Goal: Find specific page/section: Find specific page/section

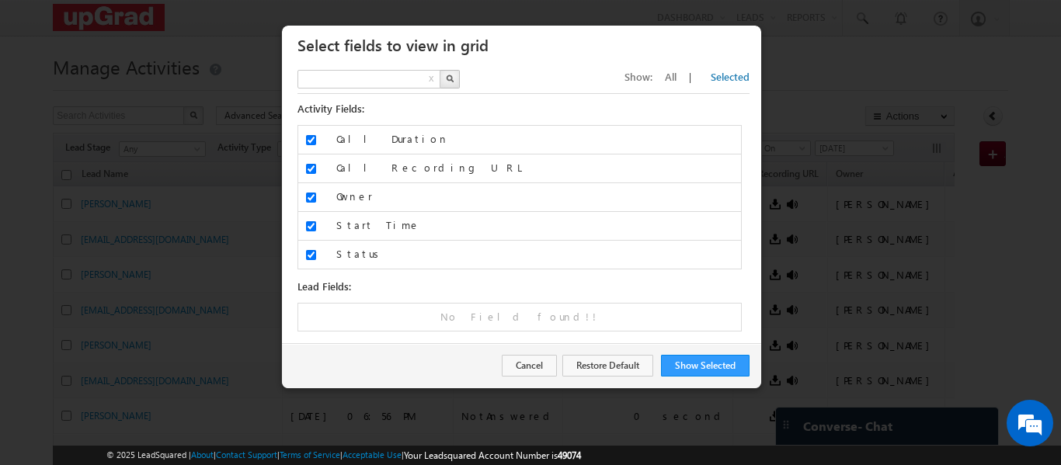
type input "Search Fields"
click at [706, 361] on button "Show Selected" at bounding box center [705, 366] width 89 height 22
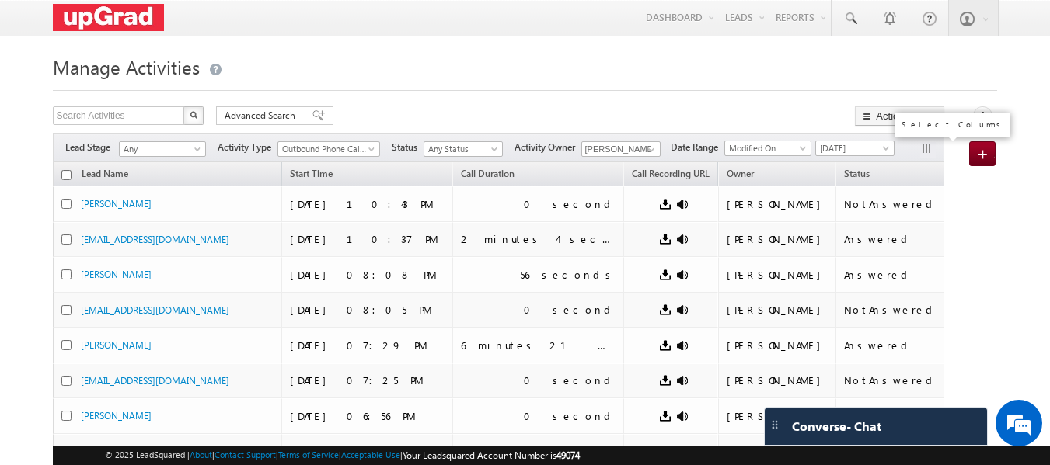
click at [928, 145] on button "button" at bounding box center [928, 150] width 16 height 16
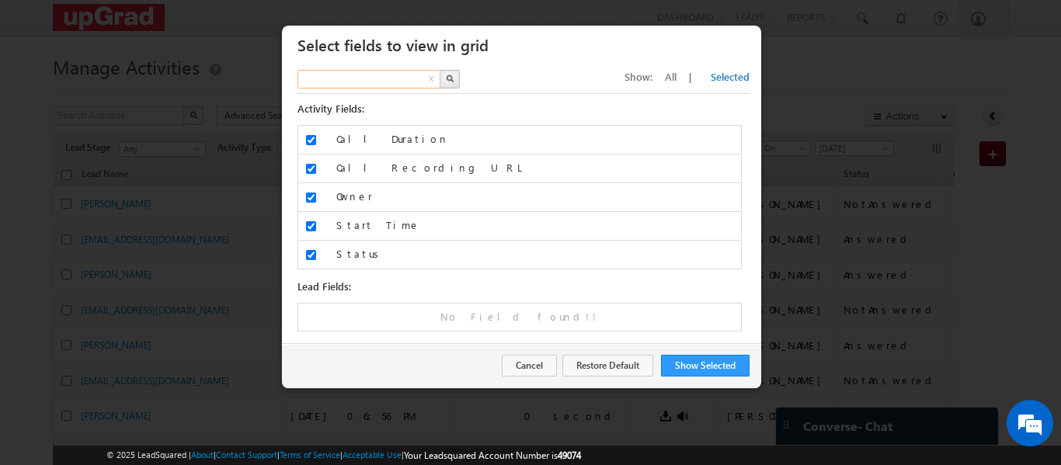
click at [372, 78] on input "text" at bounding box center [370, 79] width 145 height 19
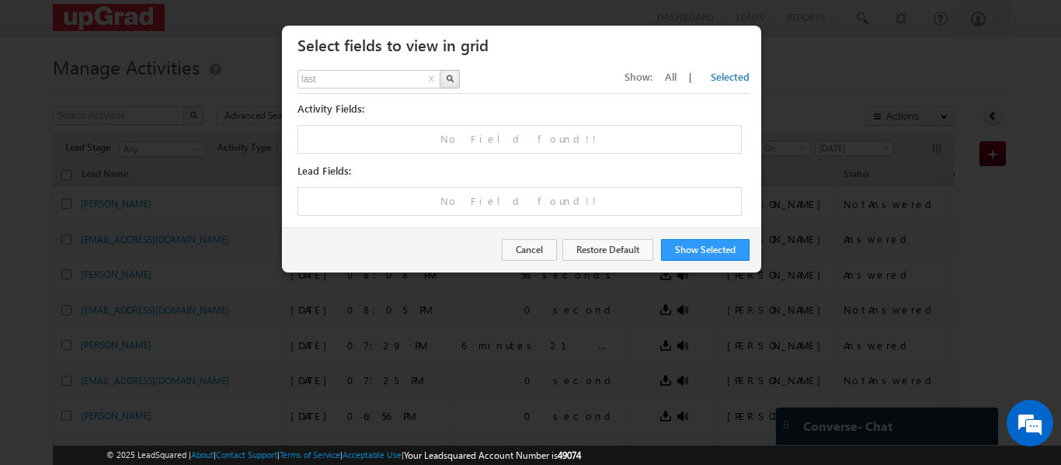
click at [430, 78] on button "x" at bounding box center [432, 80] width 10 height 19
type input "Search Fields"
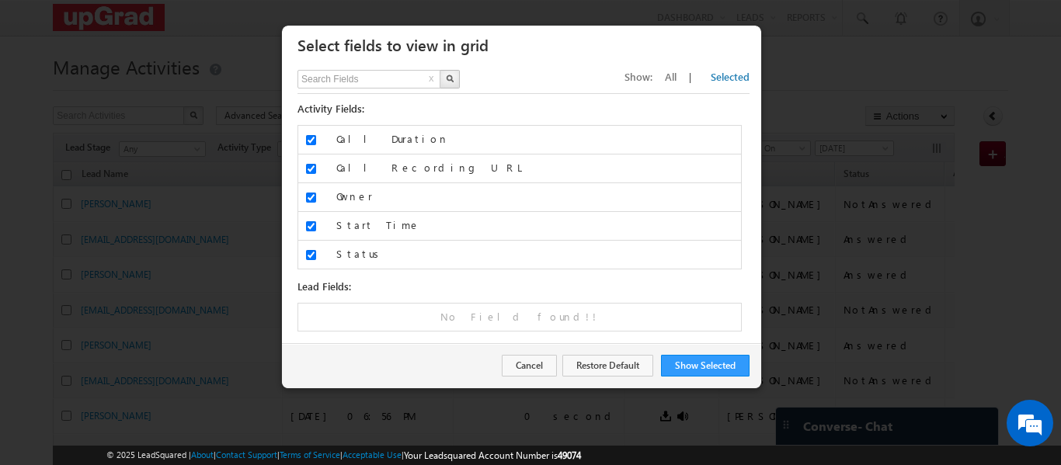
click at [653, 75] on span "Show:" at bounding box center [639, 76] width 28 height 13
click at [677, 76] on span "All" at bounding box center [671, 76] width 12 height 13
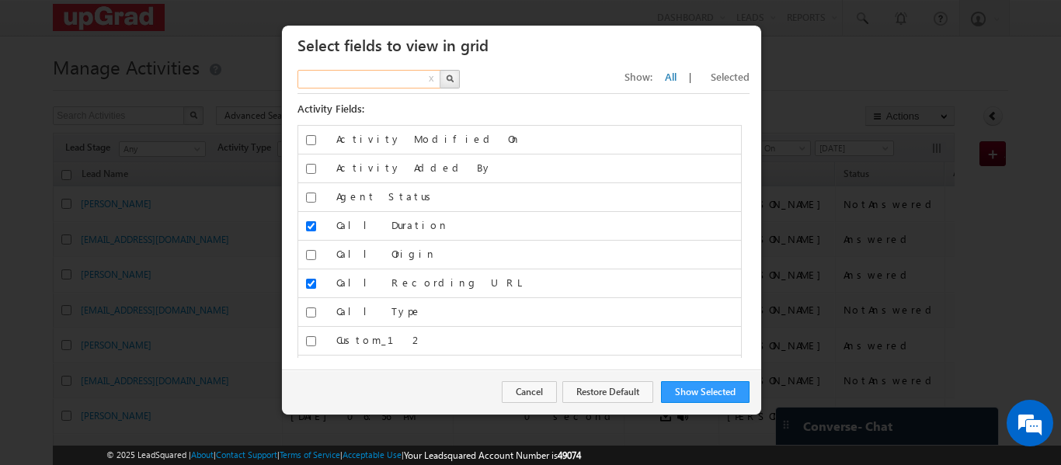
click at [353, 78] on input "text" at bounding box center [370, 79] width 145 height 19
type input "last"
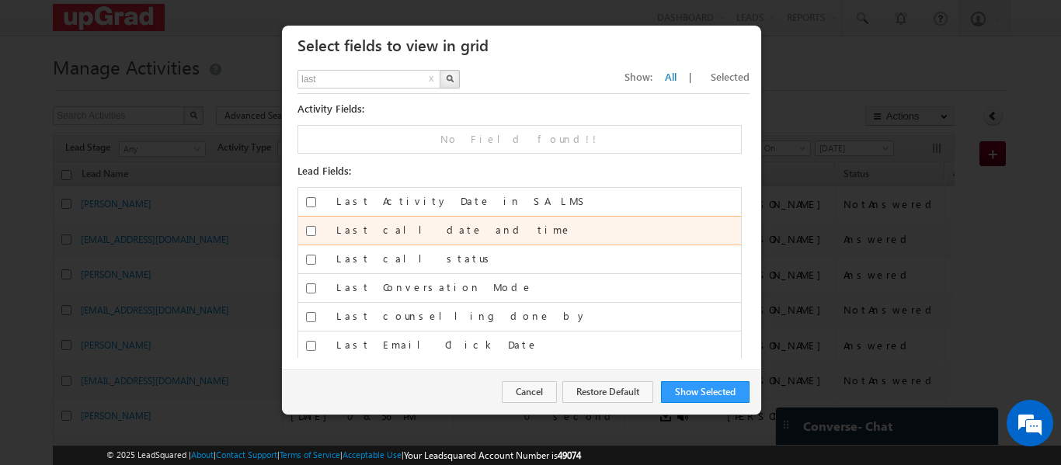
click at [432, 233] on label "Last call date and time" at bounding box center [538, 230] width 405 height 14
click at [316, 233] on input "Last call date and time" at bounding box center [311, 231] width 10 height 10
checkbox input "true"
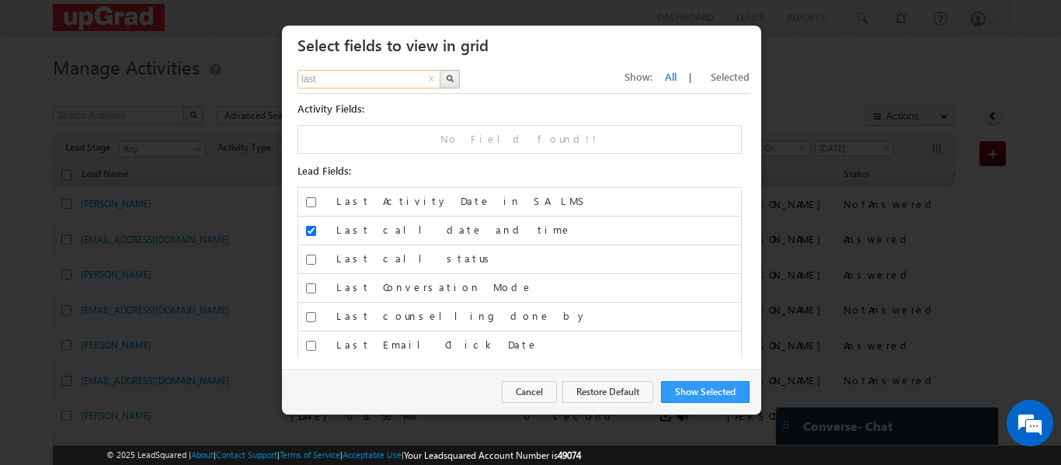
click at [338, 72] on input "last" at bounding box center [370, 79] width 145 height 19
type input "created"
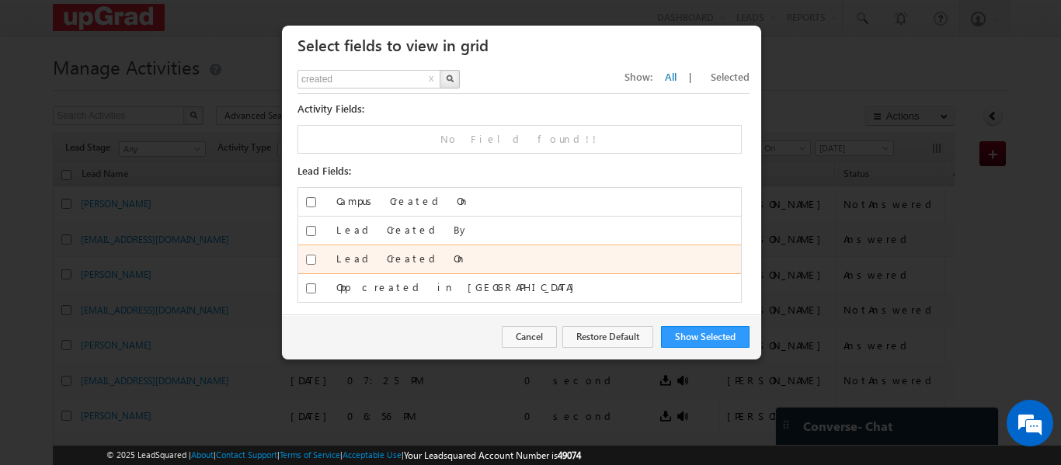
click at [307, 258] on input "Lead Created On" at bounding box center [311, 260] width 10 height 10
checkbox input "true"
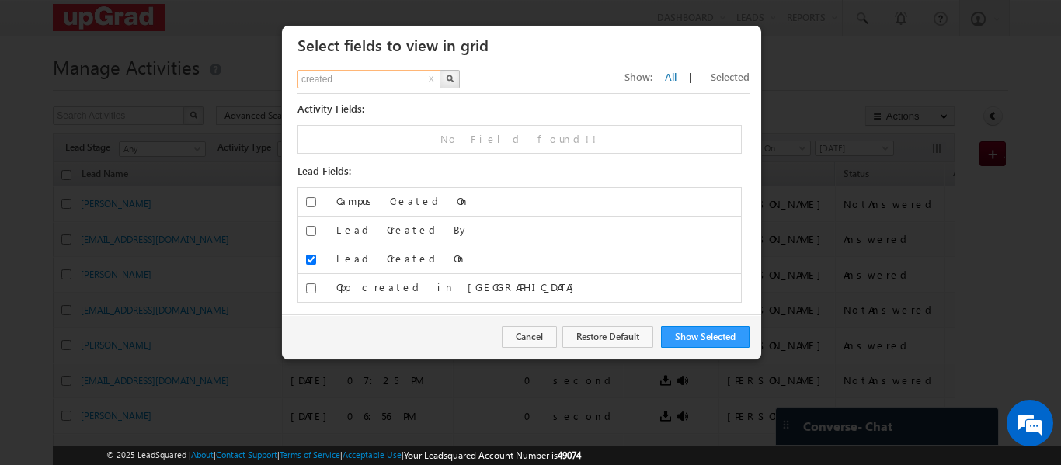
click at [336, 75] on input "created" at bounding box center [370, 79] width 145 height 19
type input "total"
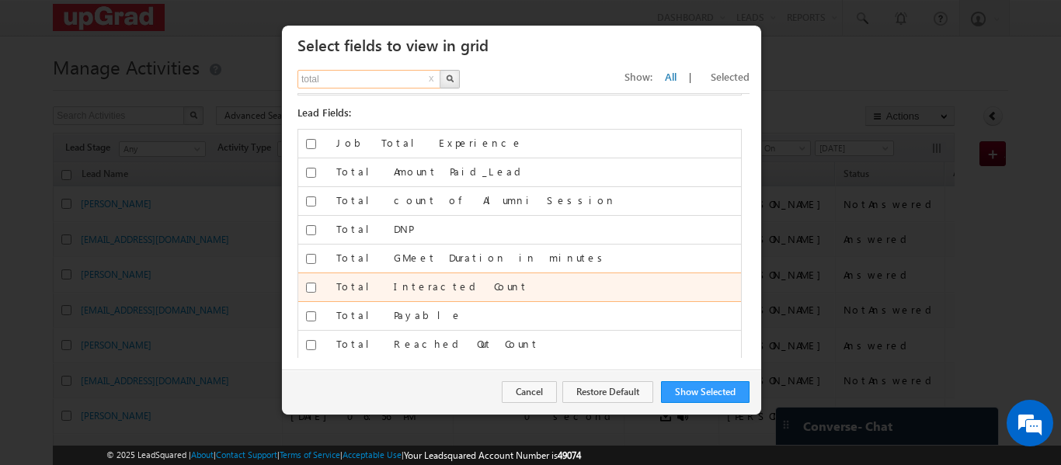
scroll to position [89, 0]
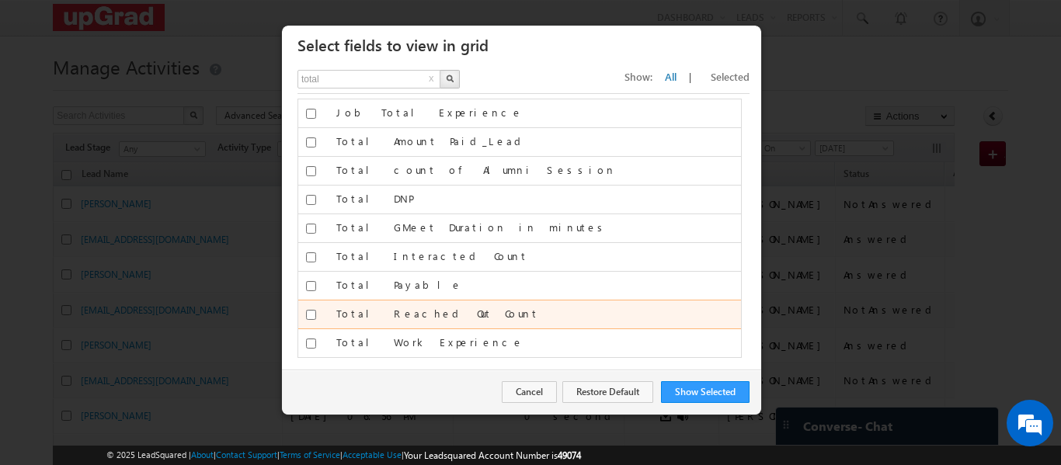
click at [398, 312] on label "Total Reached Out Count" at bounding box center [538, 314] width 405 height 14
click at [316, 312] on input "Total Reached Out Count" at bounding box center [311, 315] width 10 height 10
checkbox input "true"
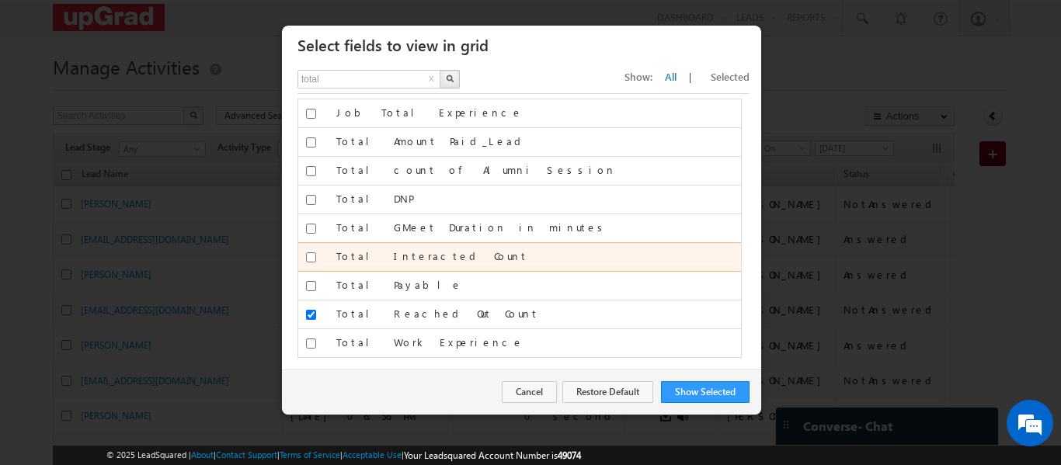
click at [309, 254] on input "Total Interacted Count" at bounding box center [311, 258] width 10 height 10
checkbox input "true"
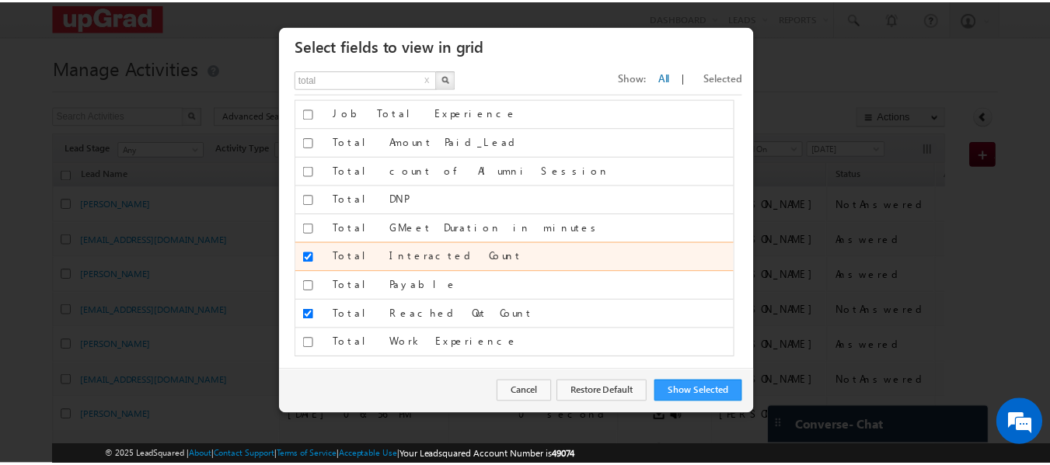
scroll to position [0, 0]
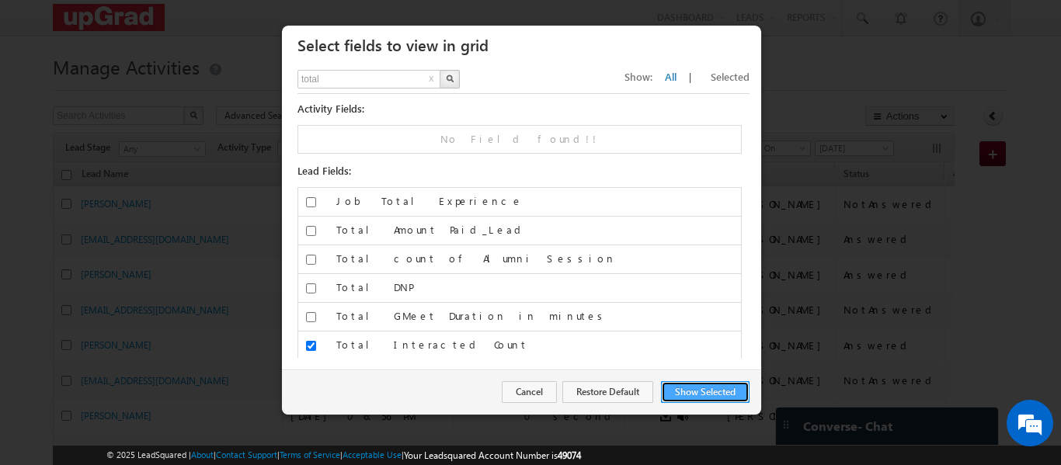
click at [685, 400] on button "Show Selected" at bounding box center [705, 393] width 89 height 22
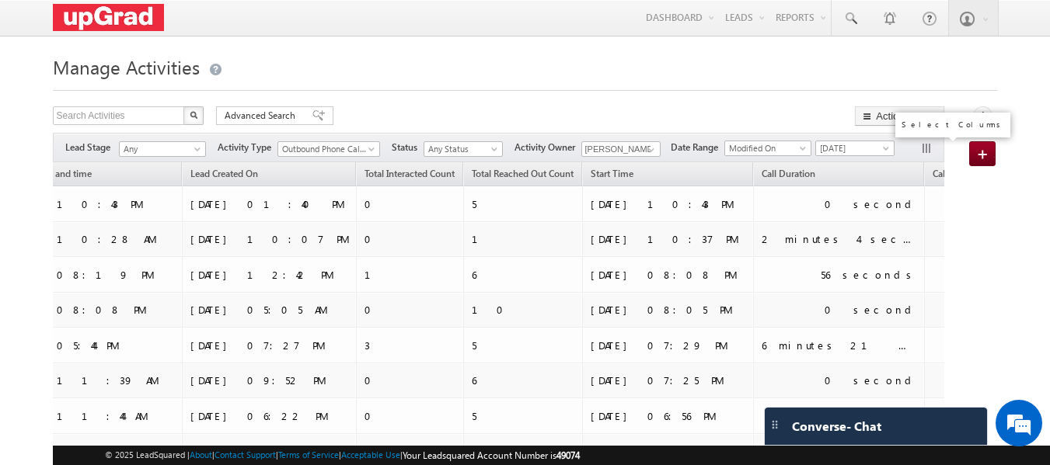
click at [925, 155] on button "button" at bounding box center [928, 150] width 16 height 16
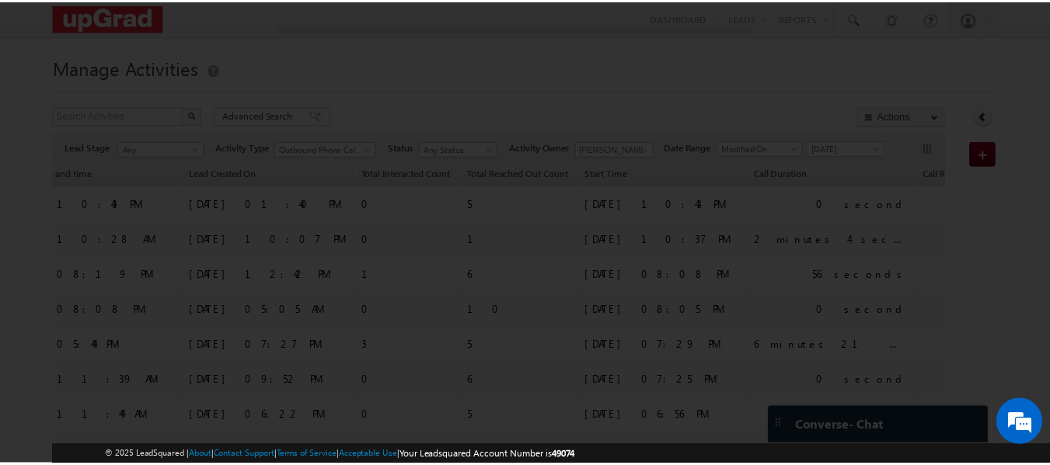
scroll to position [0, 280]
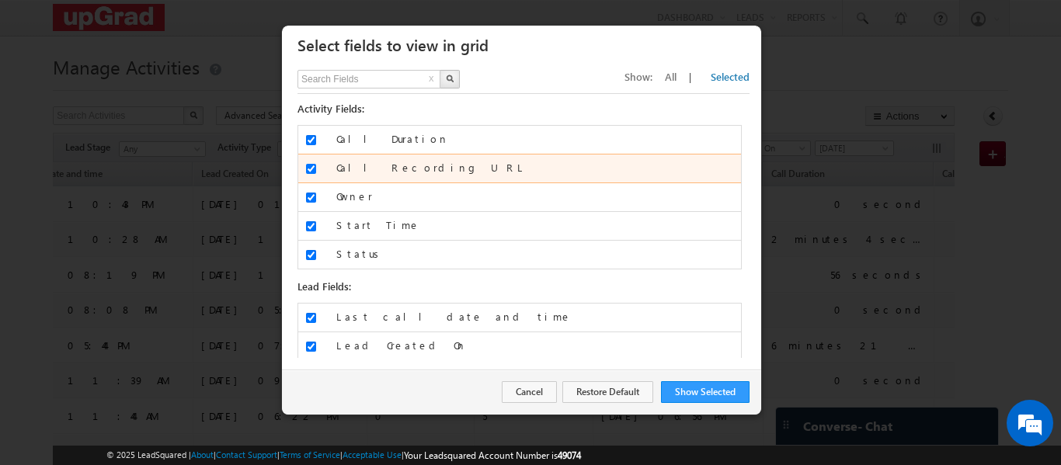
click at [312, 166] on input "Call Recording URL" at bounding box center [311, 169] width 10 height 10
checkbox input "false"
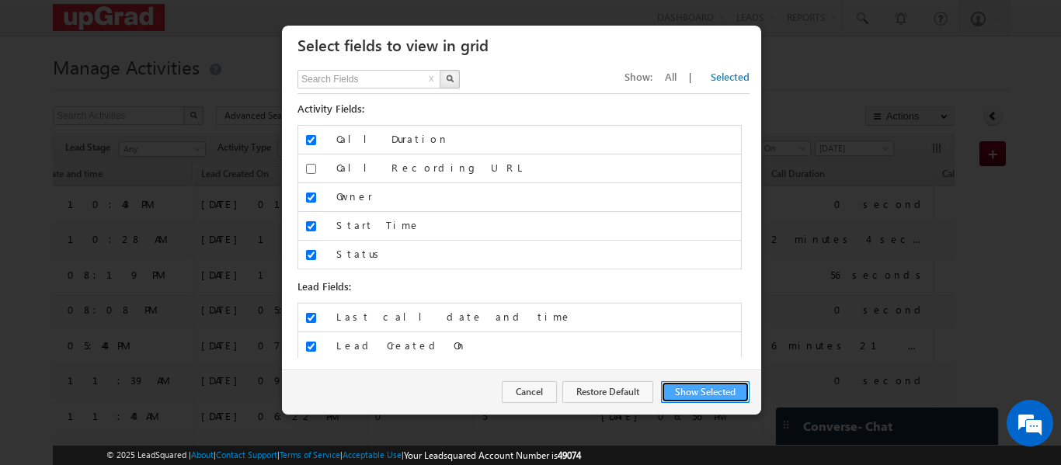
click at [710, 388] on button "Show Selected" at bounding box center [705, 393] width 89 height 22
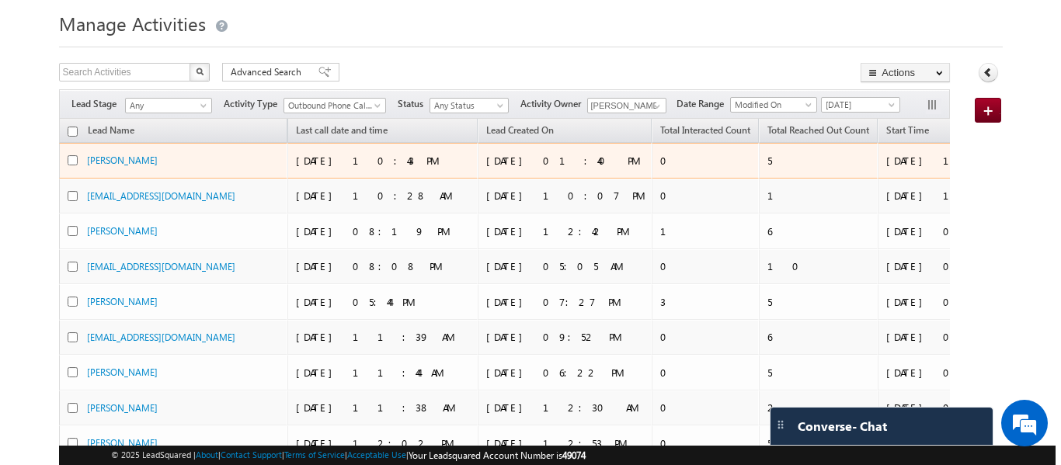
scroll to position [0, 0]
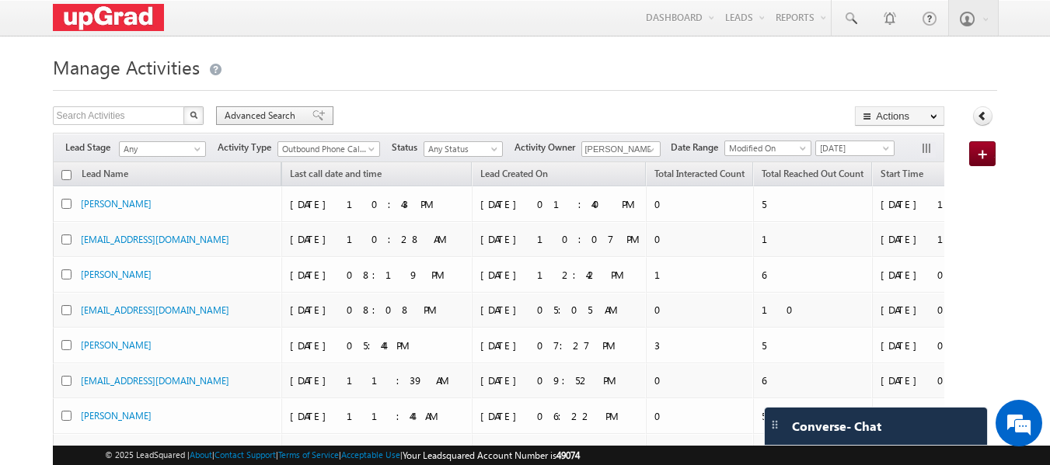
click at [281, 113] on span "Advanced Search" at bounding box center [262, 116] width 75 height 14
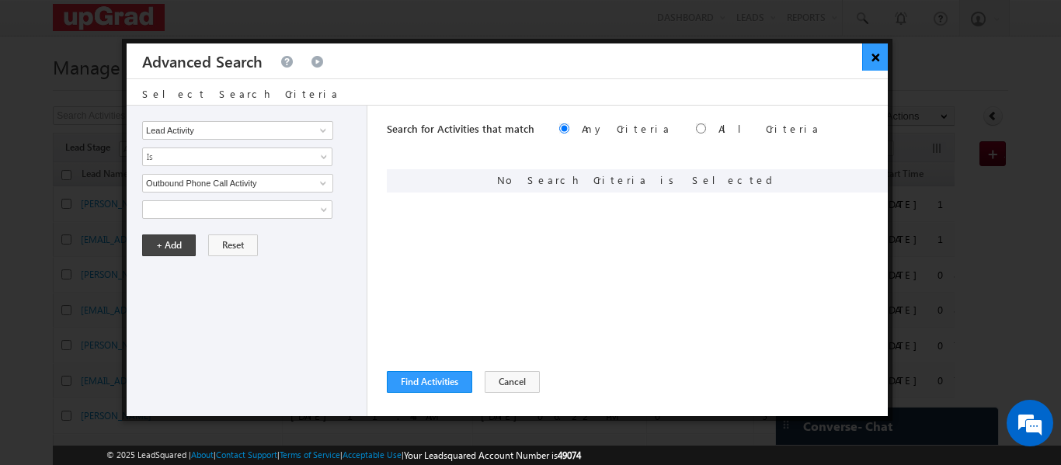
click at [880, 59] on button "×" at bounding box center [876, 57] width 26 height 27
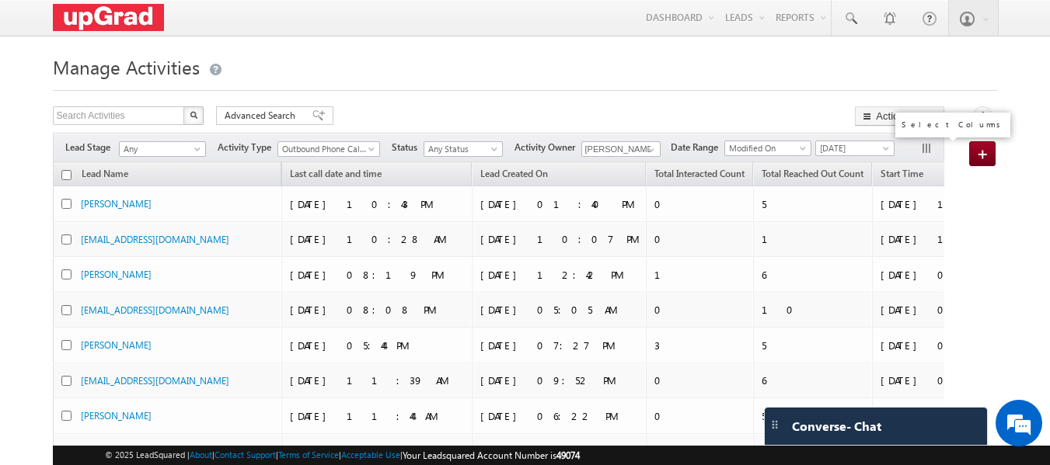
click at [926, 144] on button "button" at bounding box center [928, 150] width 16 height 16
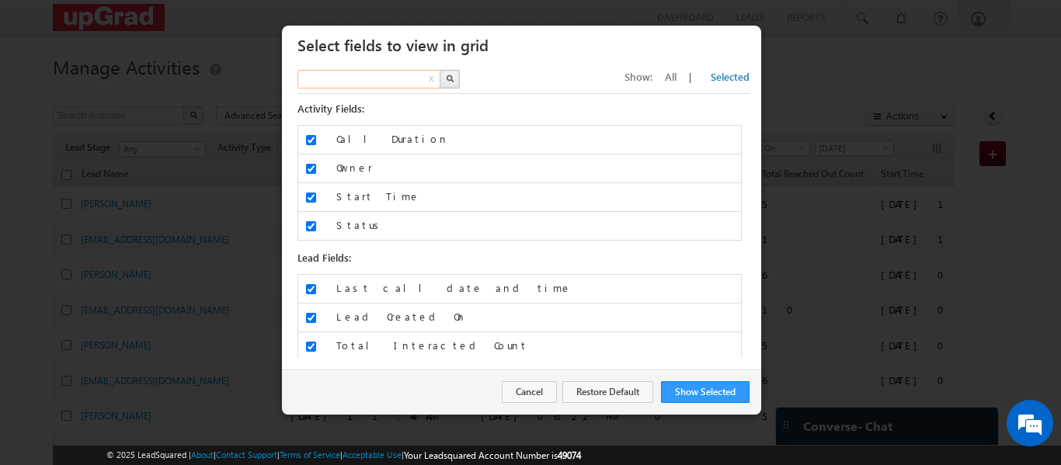
click at [357, 78] on input "text" at bounding box center [370, 79] width 145 height 19
type input "key"
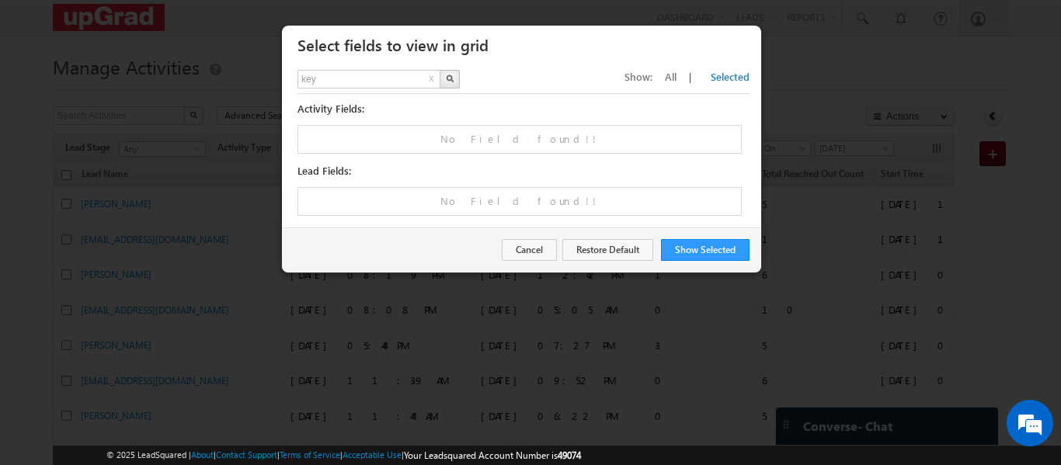
click at [677, 75] on span "All" at bounding box center [671, 76] width 12 height 13
click at [413, 78] on input "key" at bounding box center [370, 79] width 145 height 19
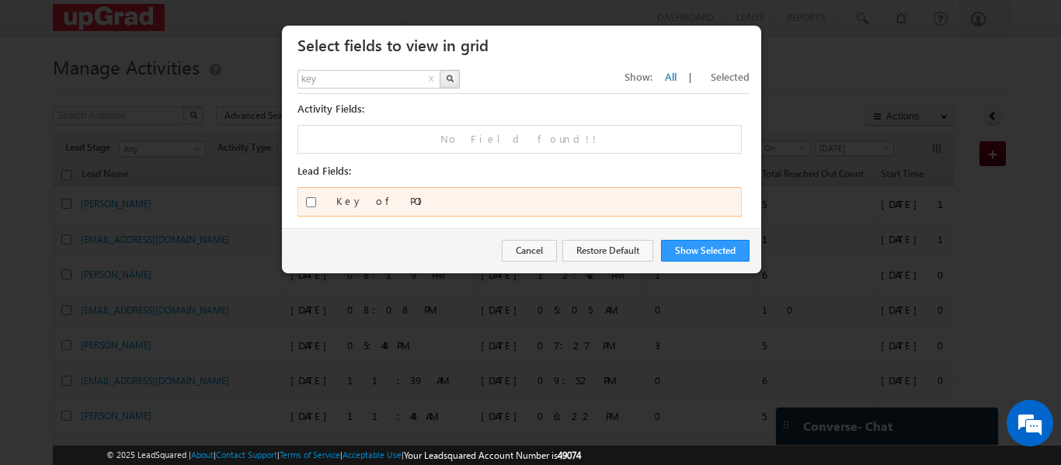
click at [349, 198] on label "Key of POI" at bounding box center [538, 201] width 405 height 14
click at [316, 198] on input "Key of POI" at bounding box center [311, 202] width 10 height 10
checkbox input "true"
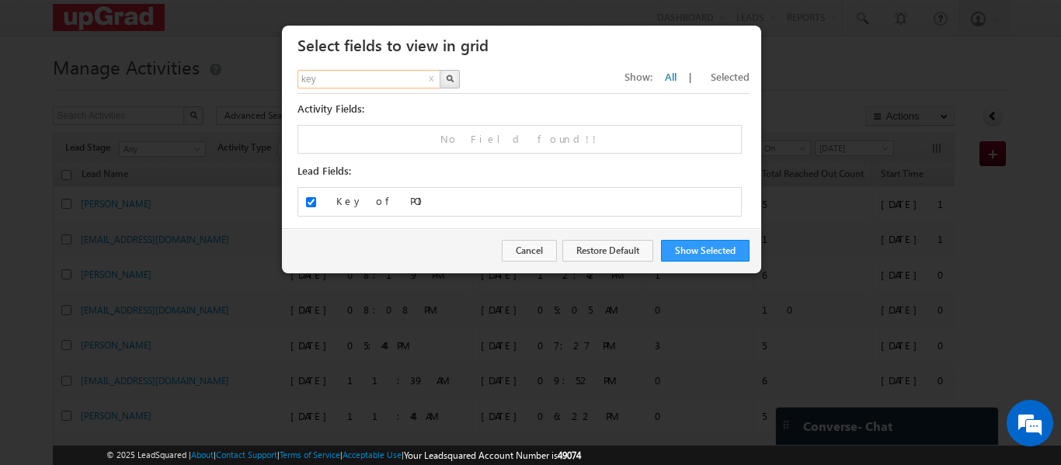
click at [398, 86] on input "key" at bounding box center [370, 79] width 145 height 19
click at [369, 80] on input "appoinment" at bounding box center [370, 79] width 145 height 19
type input "appointment"
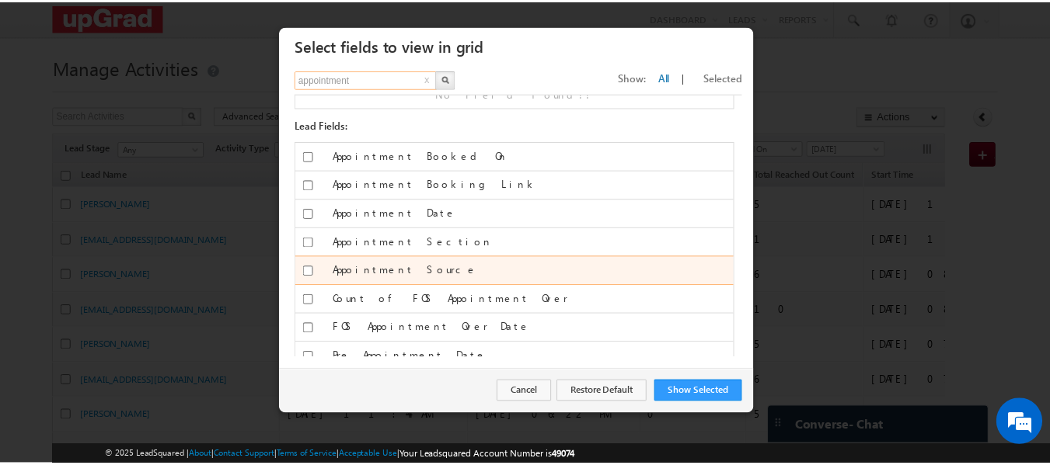
scroll to position [45, 0]
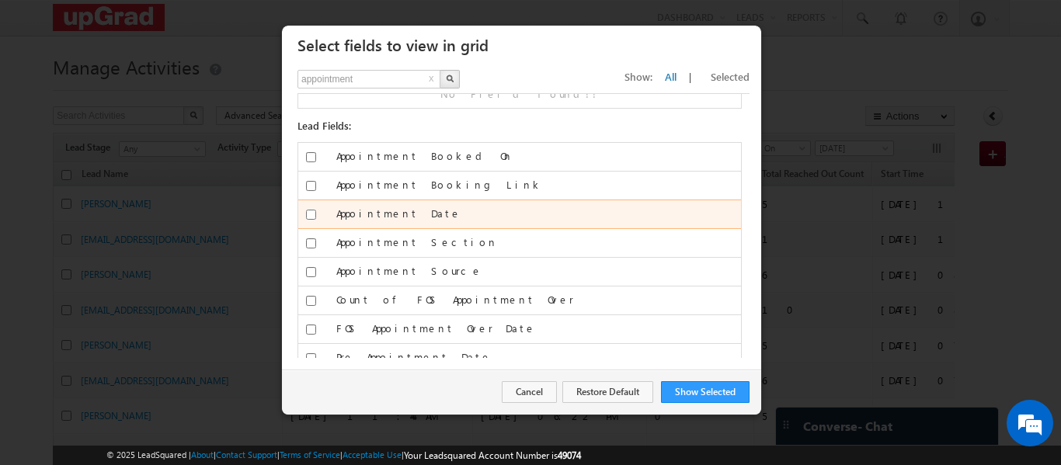
click at [306, 215] on input "Appointment Date" at bounding box center [311, 215] width 10 height 10
checkbox input "true"
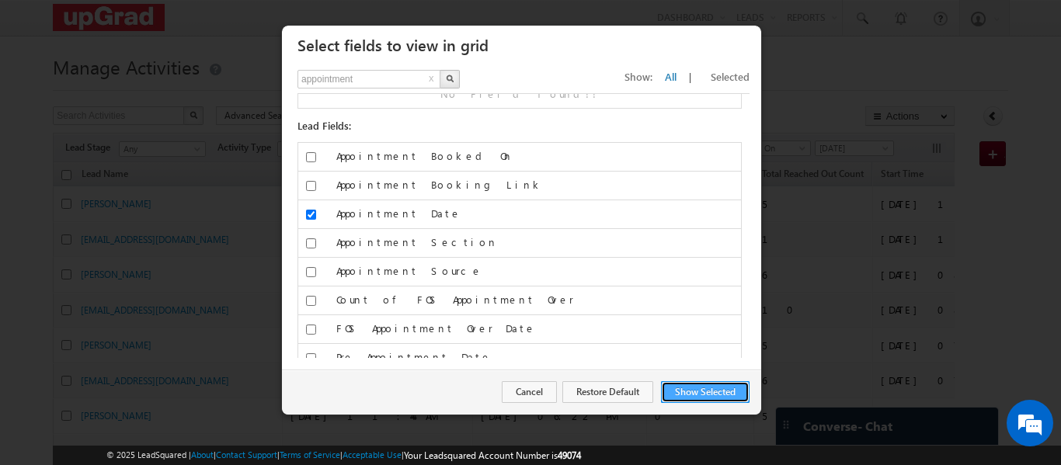
click at [694, 399] on button "Show Selected" at bounding box center [705, 393] width 89 height 22
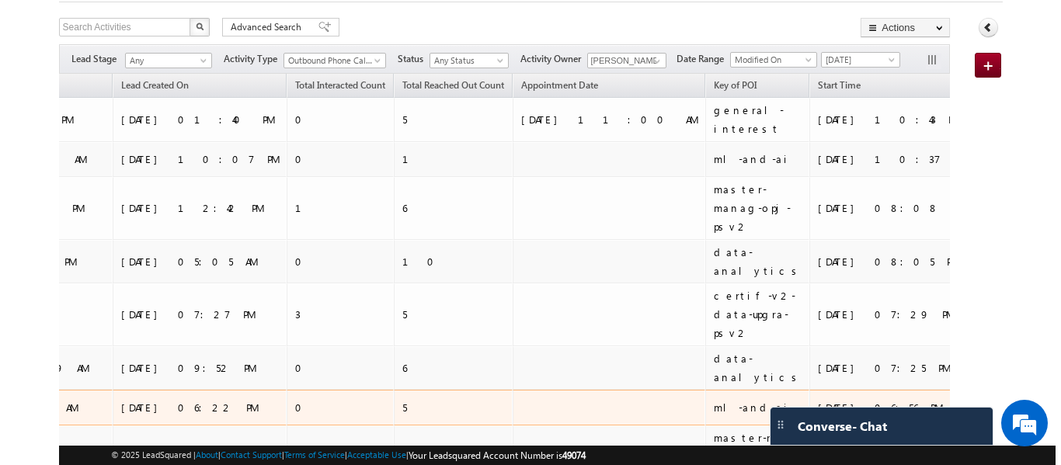
scroll to position [0, 0]
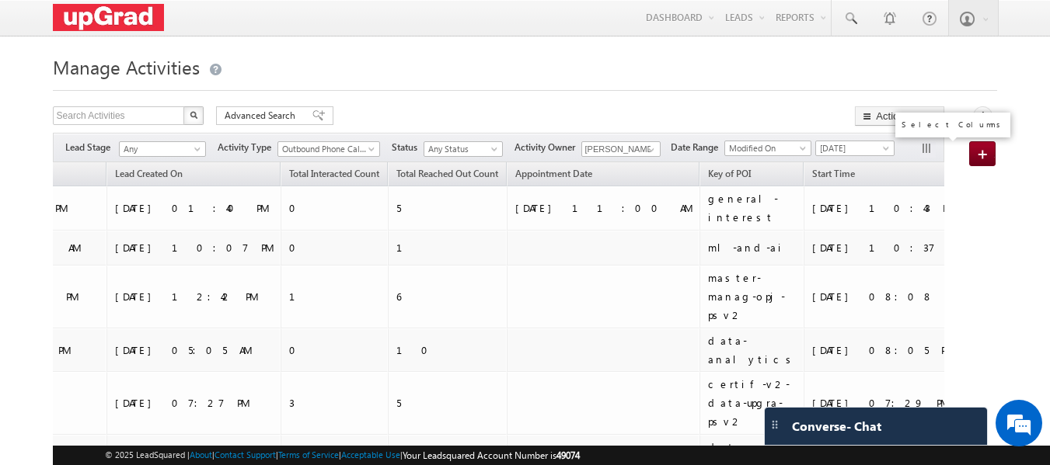
click at [921, 150] on button "button" at bounding box center [928, 150] width 16 height 16
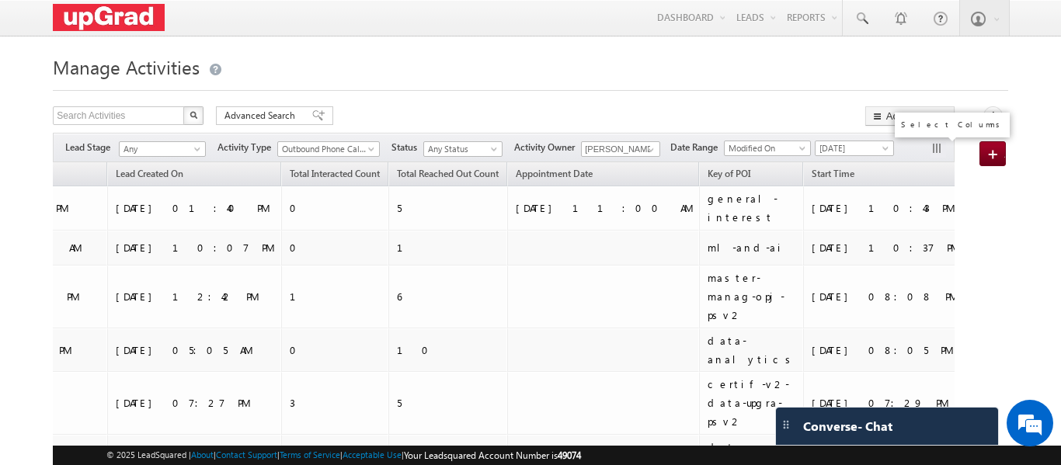
scroll to position [0, 355]
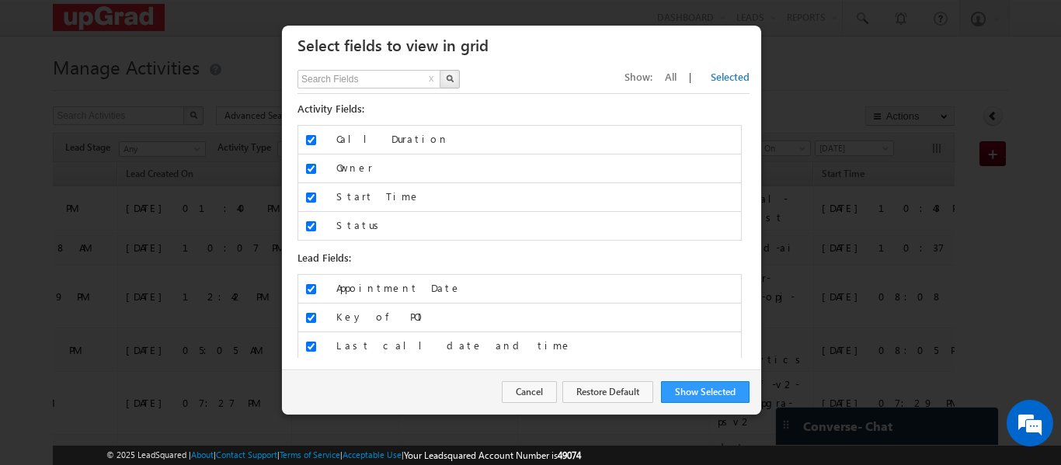
click at [677, 82] on span "All" at bounding box center [671, 76] width 12 height 13
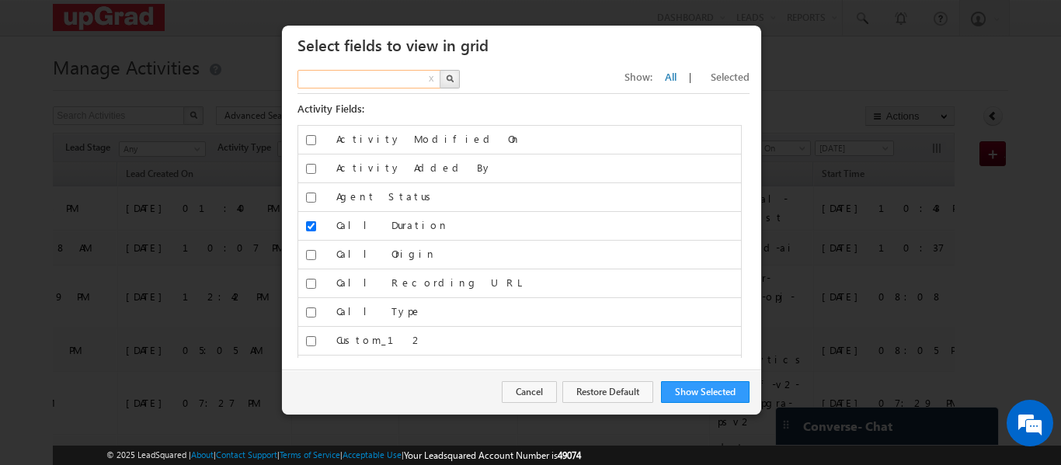
click at [353, 78] on input "text" at bounding box center [370, 79] width 145 height 19
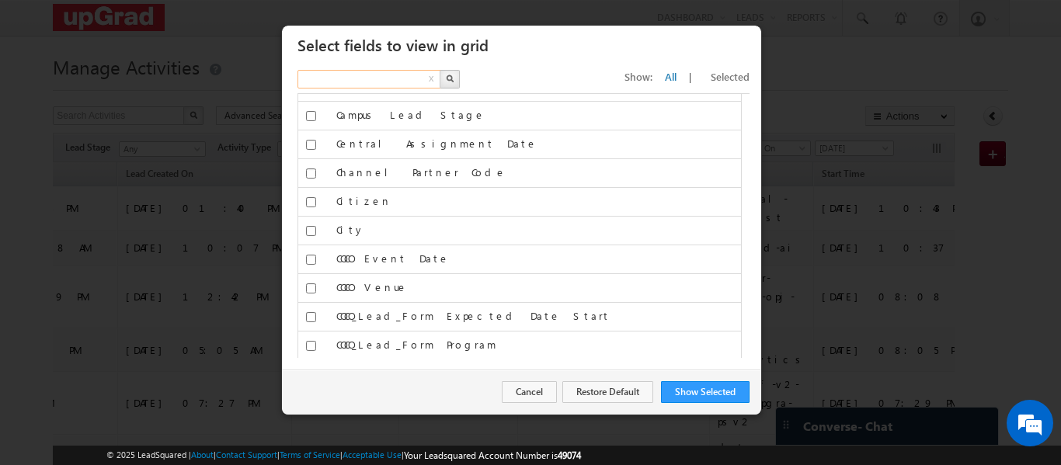
scroll to position [2329, 0]
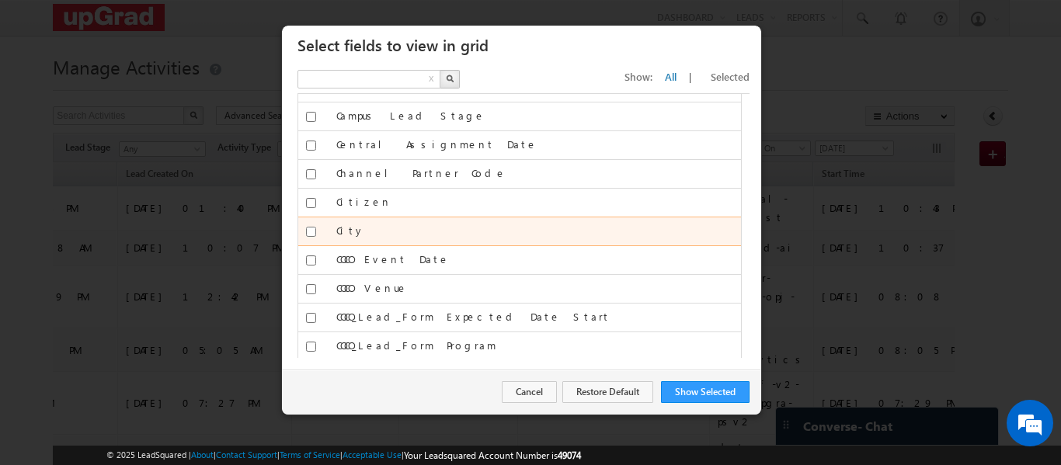
type input "Search Fields"
click at [312, 235] on input "City" at bounding box center [311, 232] width 10 height 10
checkbox input "true"
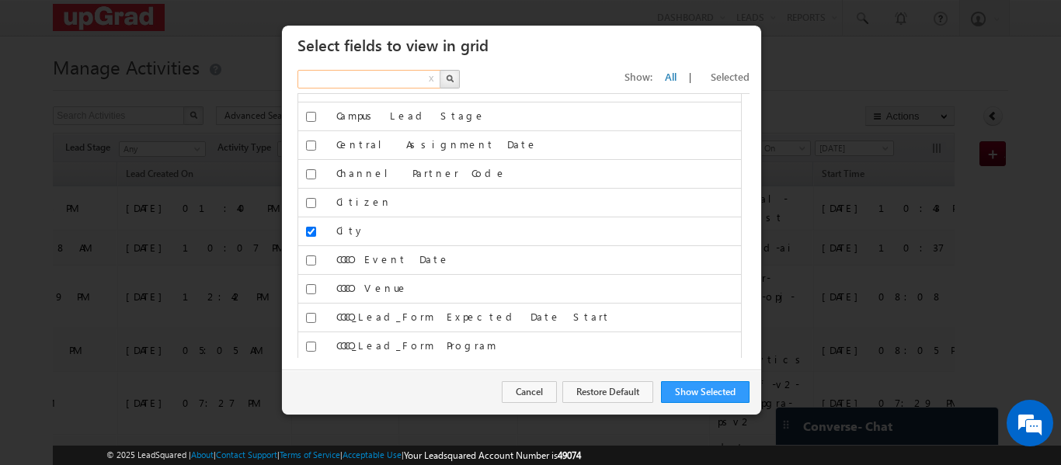
click at [361, 78] on input "text" at bounding box center [370, 79] width 145 height 19
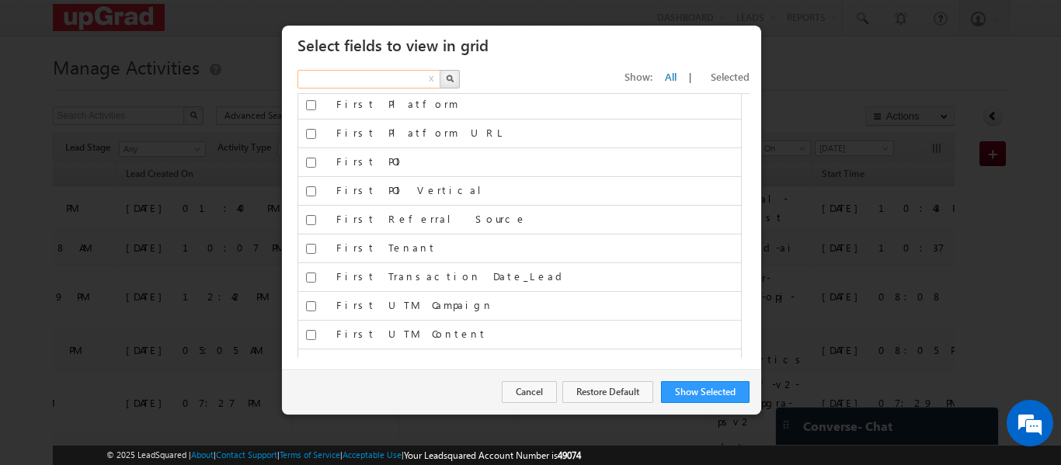
scroll to position [5902, 0]
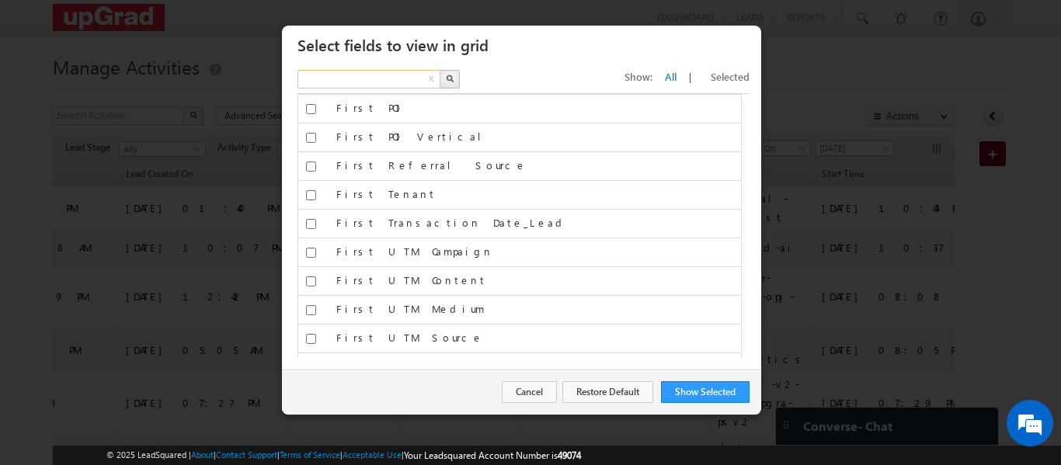
click at [345, 86] on input "text" at bounding box center [370, 79] width 145 height 19
type input "inboun"
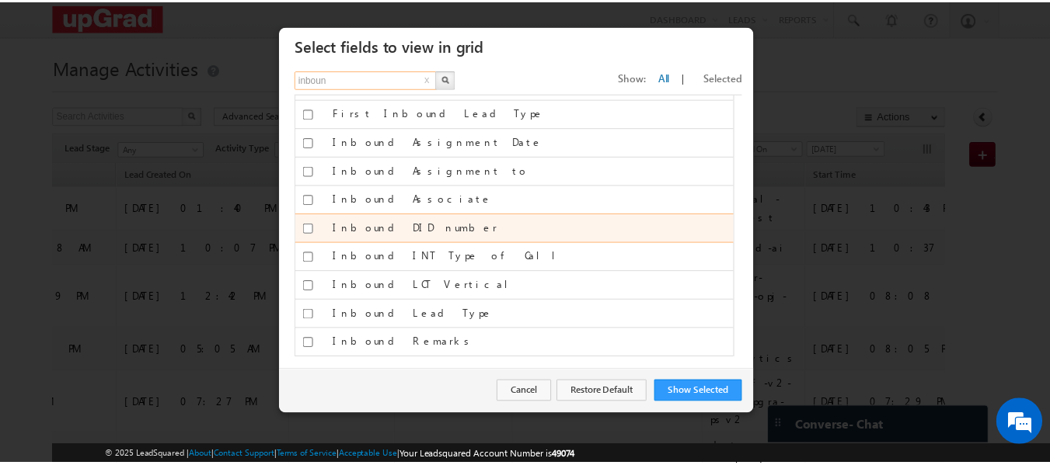
scroll to position [261, 0]
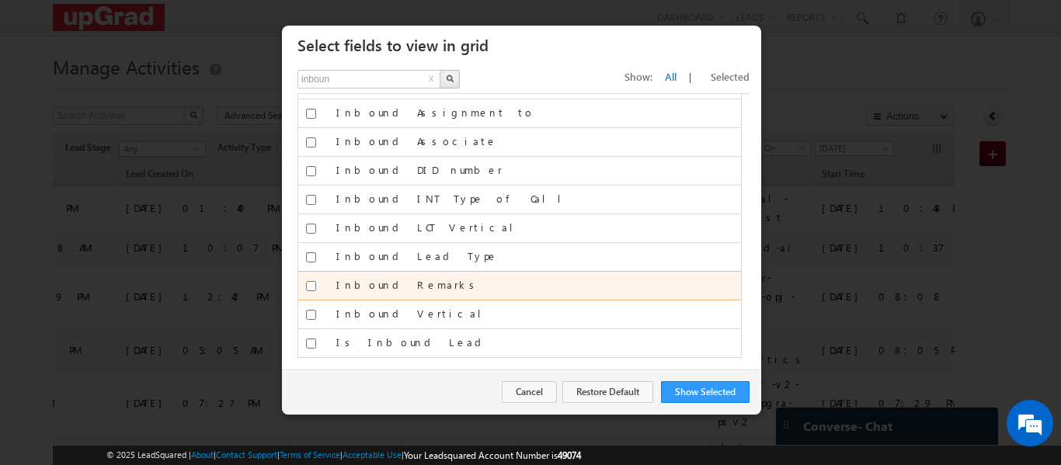
click at [313, 290] on input "Inbound Remarks" at bounding box center [311, 286] width 10 height 10
checkbox input "true"
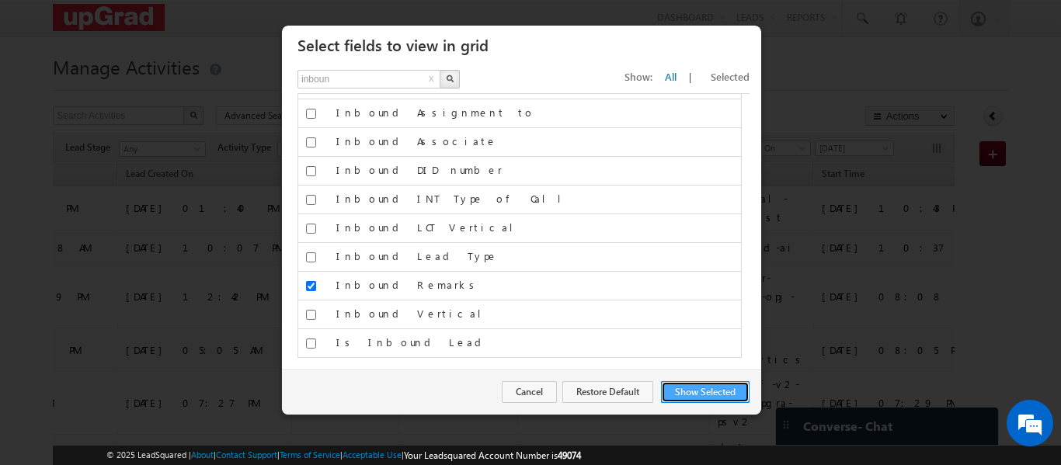
click at [696, 401] on button "Show Selected" at bounding box center [705, 393] width 89 height 22
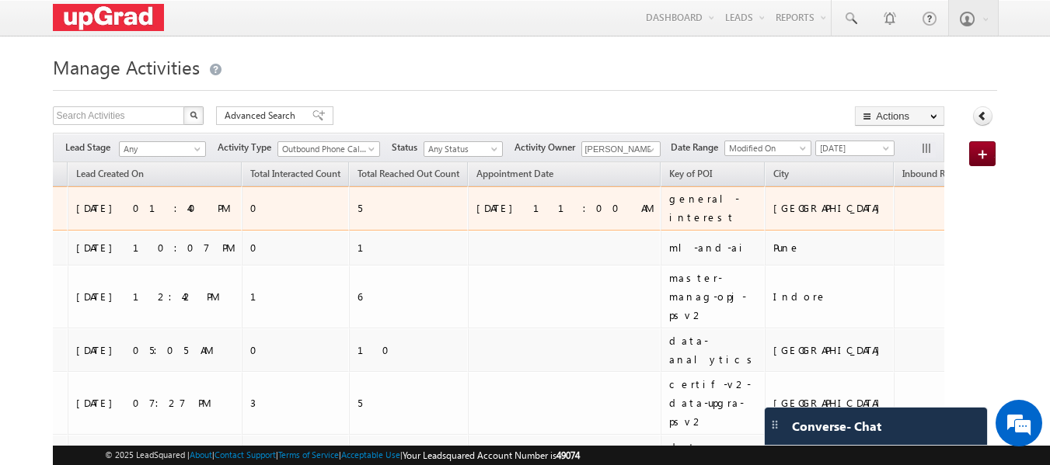
scroll to position [0, 521]
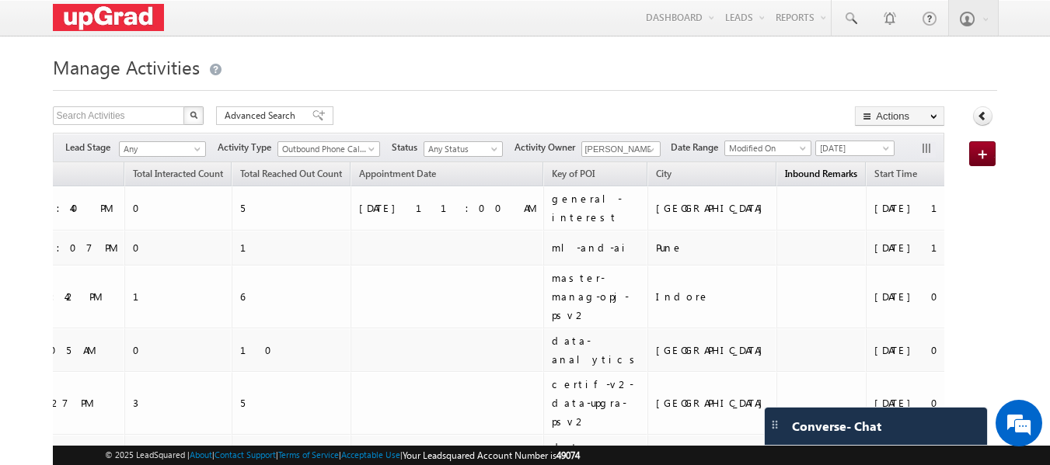
click at [785, 176] on span "Inbound Remarks" at bounding box center [821, 174] width 72 height 12
click at [609, 153] on input "[PERSON_NAME]" at bounding box center [620, 149] width 79 height 16
click at [665, 151] on div "Lead Stage Any Any Activity Type Alumni Connect Awign Lead Assignment BB - Had …" at bounding box center [499, 147] width 892 height 30
click at [650, 151] on span at bounding box center [651, 149] width 12 height 12
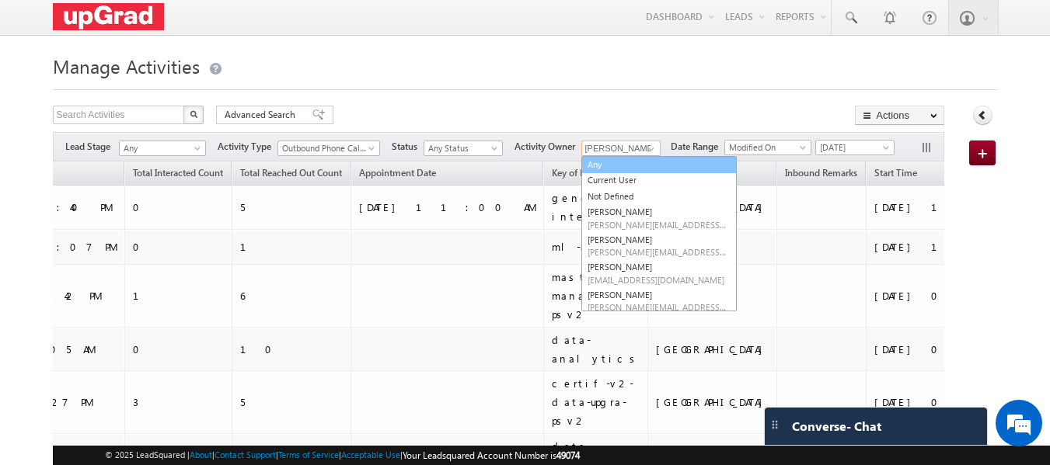
click at [627, 169] on link "Any" at bounding box center [658, 165] width 155 height 18
type input "Any"
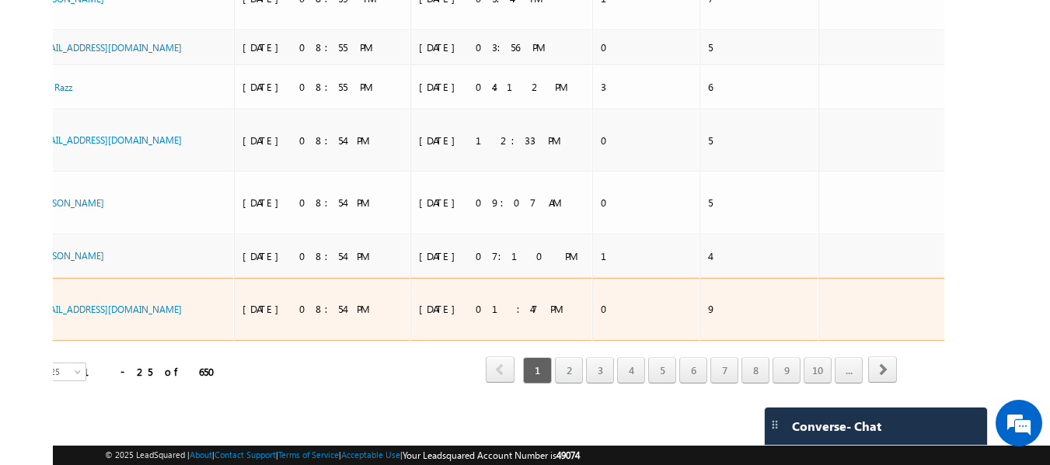
scroll to position [0, 0]
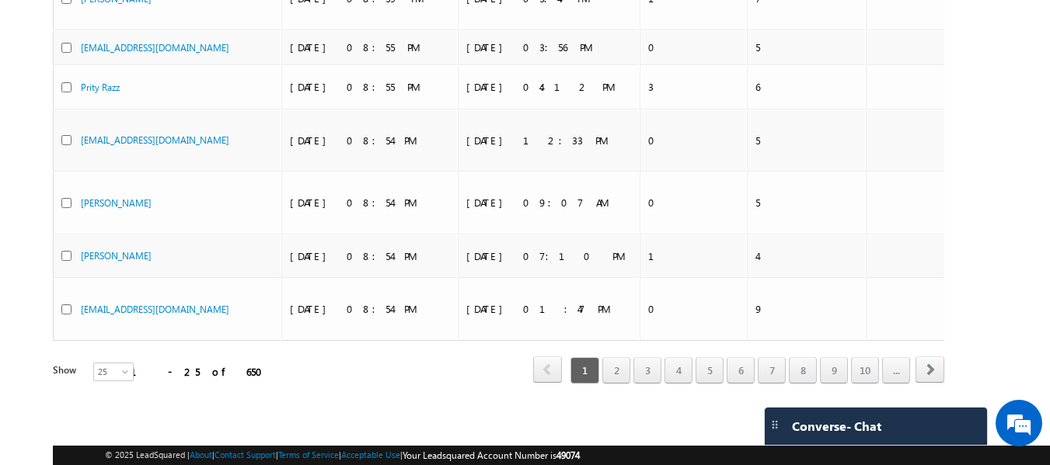
click at [84, 370] on div "Refresh first prev 1 2 3 4 5 6 7 8 9 10 ... next last 1 - 25 of 650" at bounding box center [499, 363] width 892 height 45
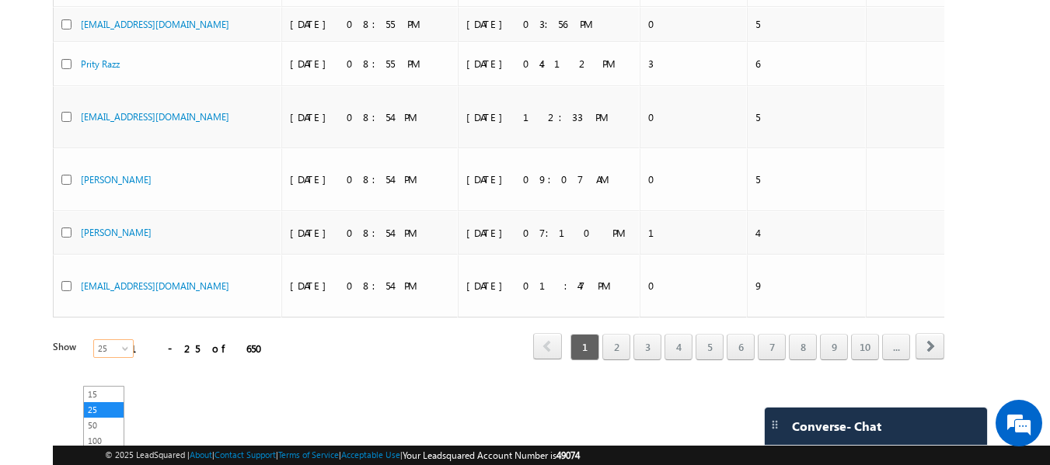
click at [106, 355] on span "25" at bounding box center [114, 349] width 41 height 14
click at [100, 450] on link "200" at bounding box center [104, 457] width 40 height 14
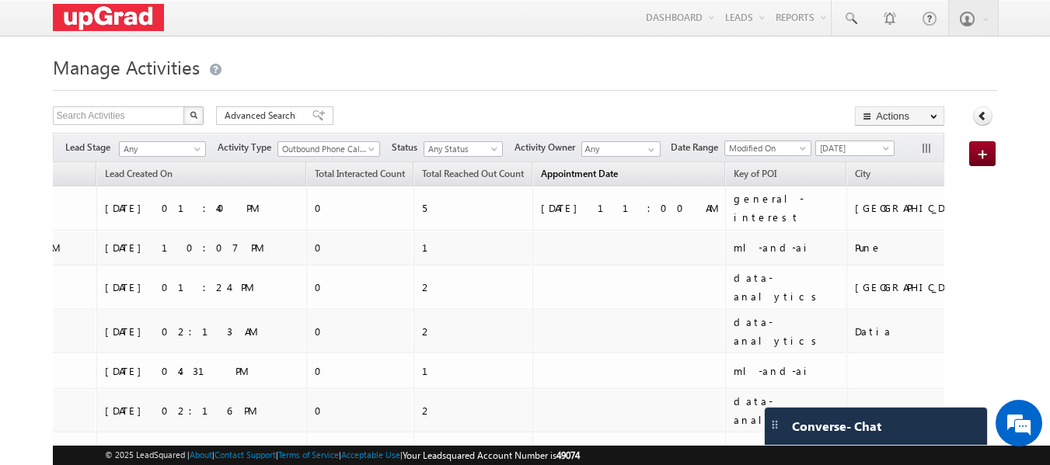
click at [541, 177] on span "Appointment Date" at bounding box center [579, 174] width 77 height 12
click at [984, 173] on span "Inbound Remarks" at bounding box center [1020, 174] width 72 height 12
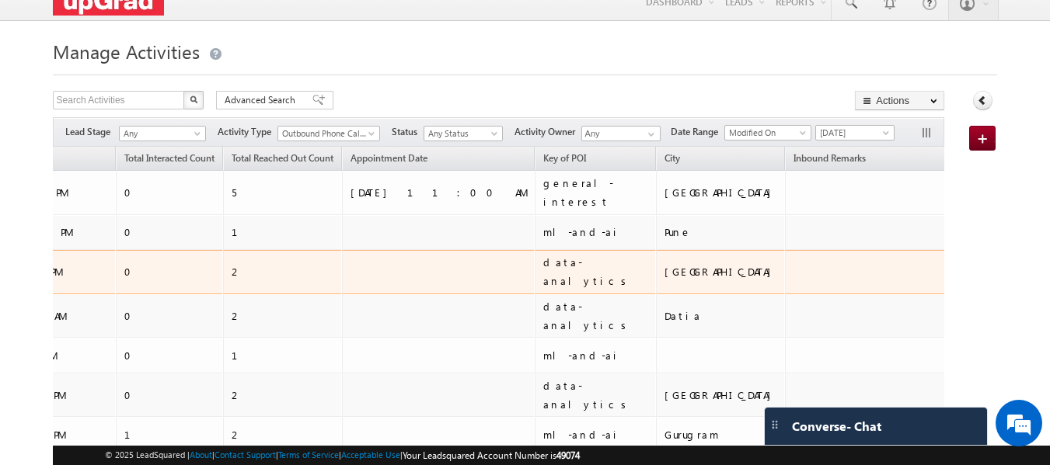
scroll to position [0, 691]
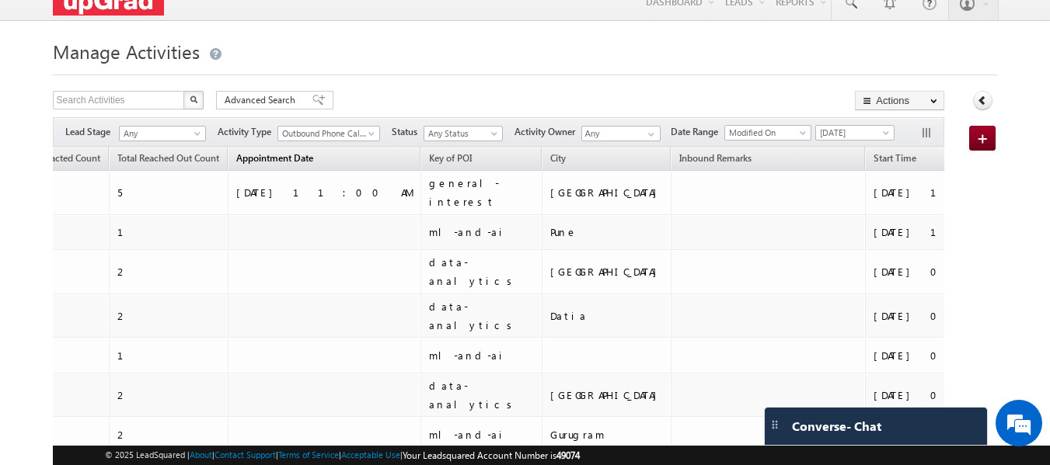
drag, startPoint x: 159, startPoint y: 161, endPoint x: 137, endPoint y: 161, distance: 22.5
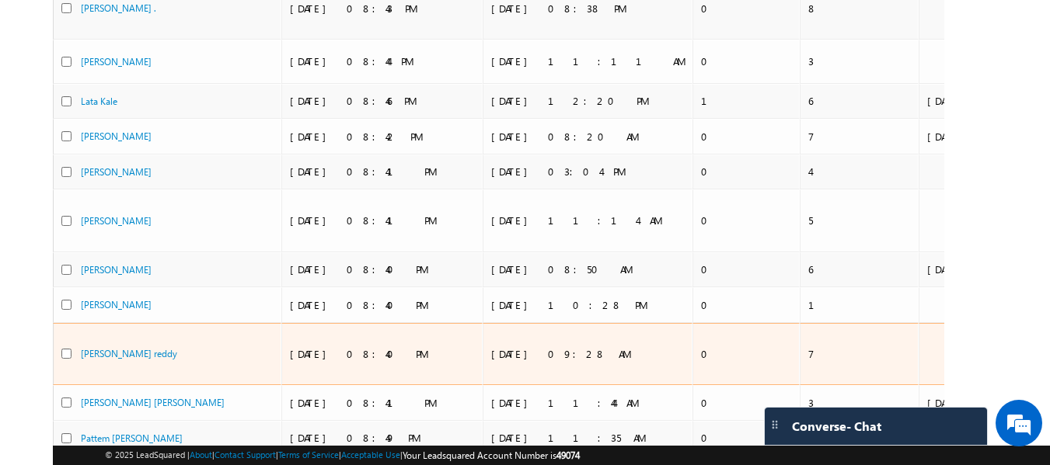
scroll to position [0, 0]
